Goal: Transaction & Acquisition: Book appointment/travel/reservation

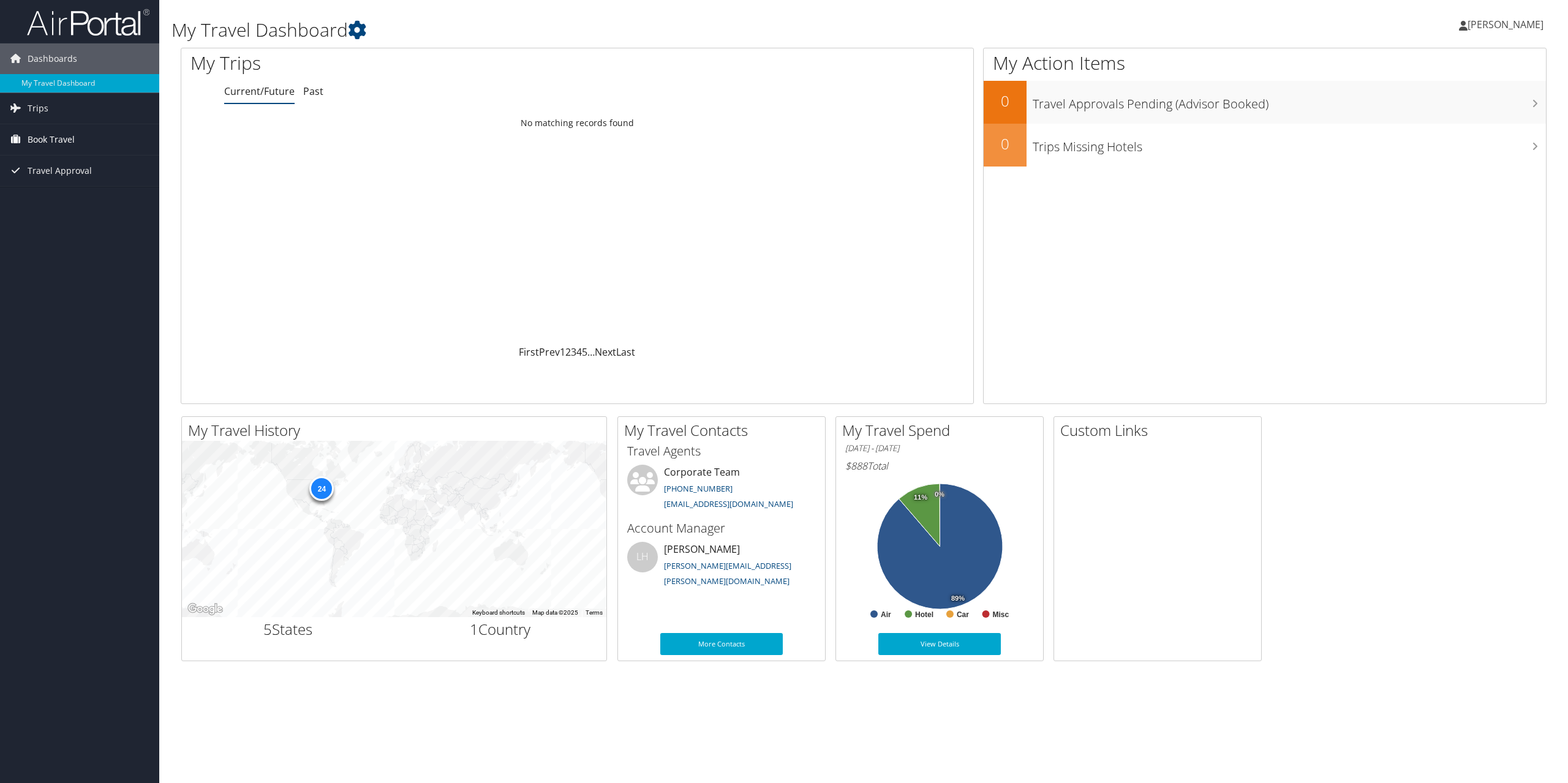
click at [61, 139] on span "Book Travel" at bounding box center [51, 139] width 47 height 31
click at [64, 196] on link "Book/Manage Online Trips" at bounding box center [79, 201] width 159 height 18
